Goal: Find specific page/section: Find specific page/section

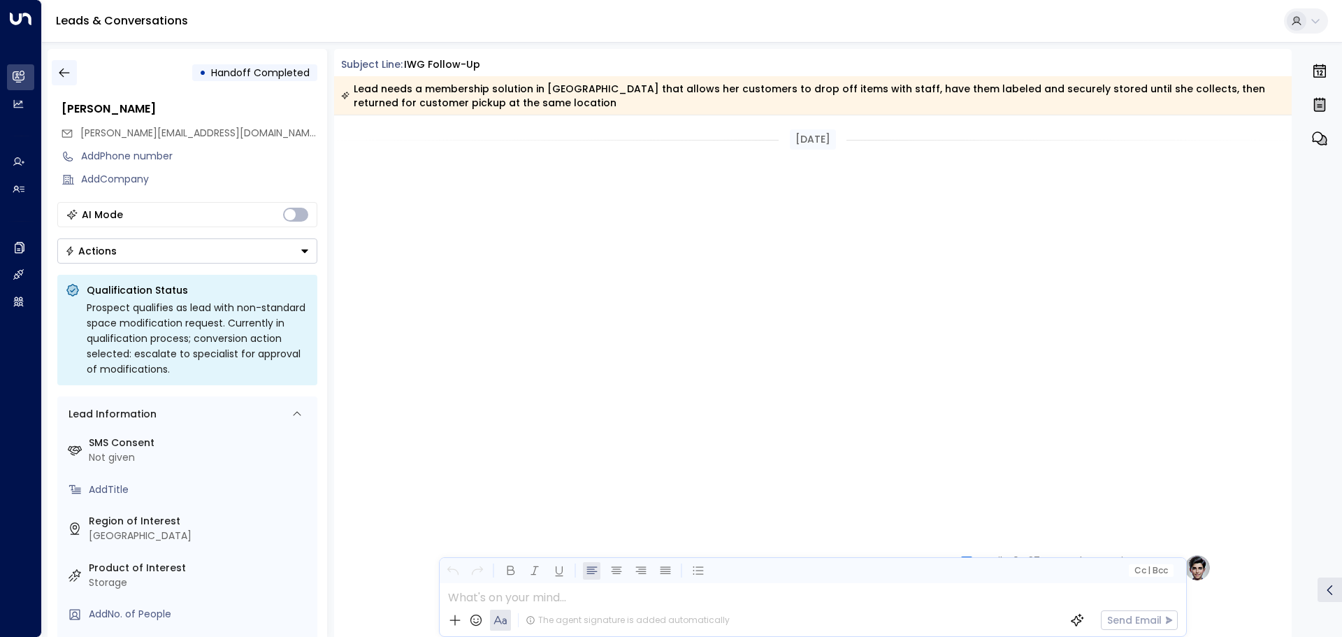
scroll to position [1208, 0]
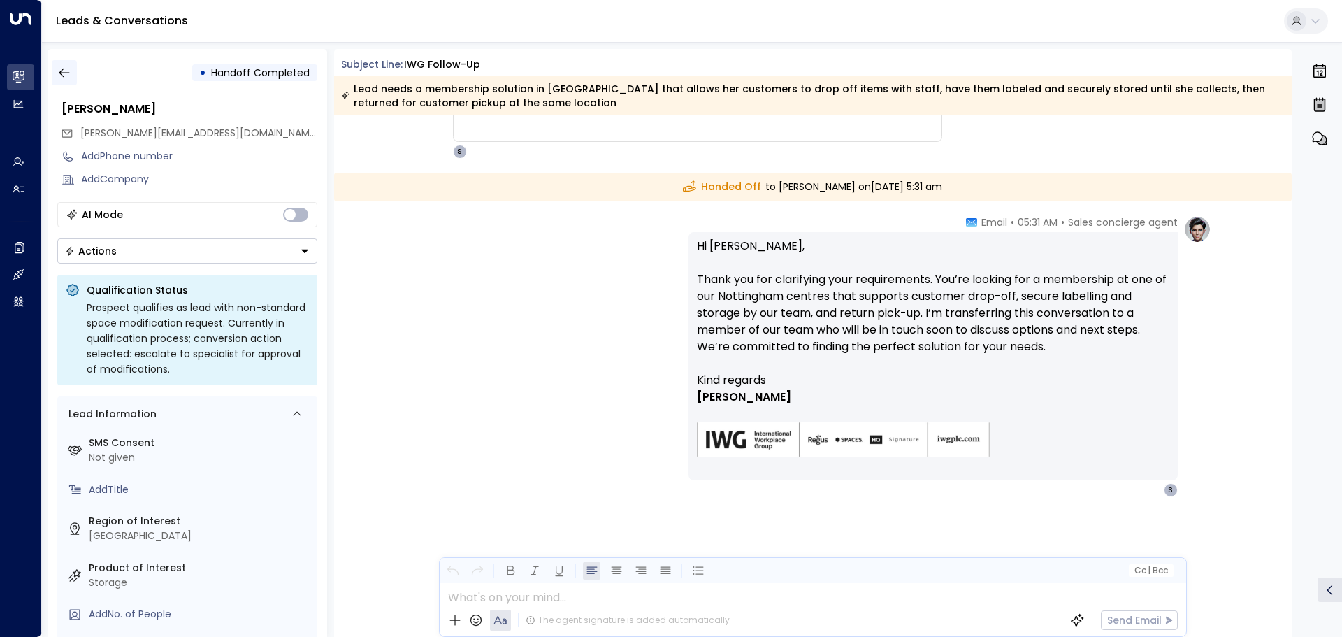
click at [64, 68] on icon "button" at bounding box center [64, 73] width 14 height 14
